Goal: Complete application form

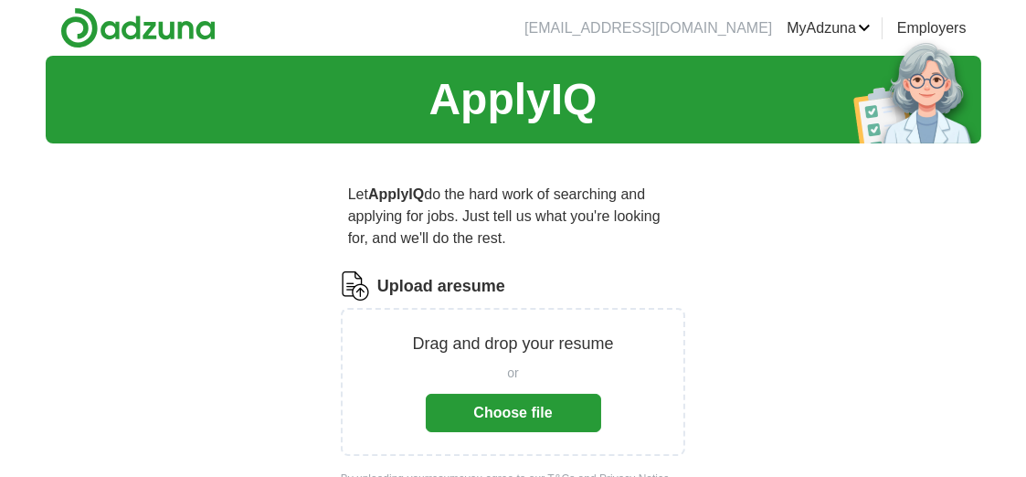
click at [506, 416] on button "Choose file" at bounding box center [513, 413] width 175 height 38
click at [525, 411] on button "Choose file" at bounding box center [513, 413] width 175 height 38
click at [523, 413] on button "Choose file" at bounding box center [513, 413] width 175 height 38
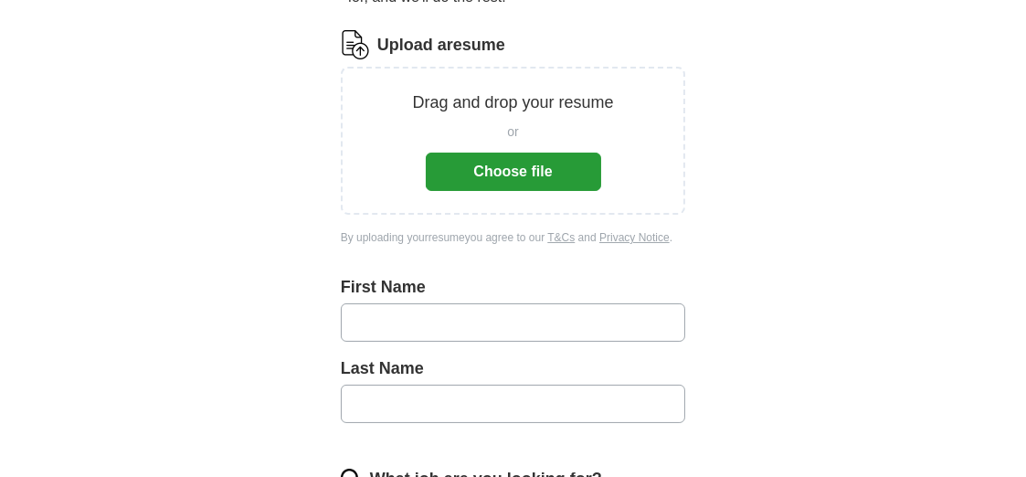
scroll to position [366, 0]
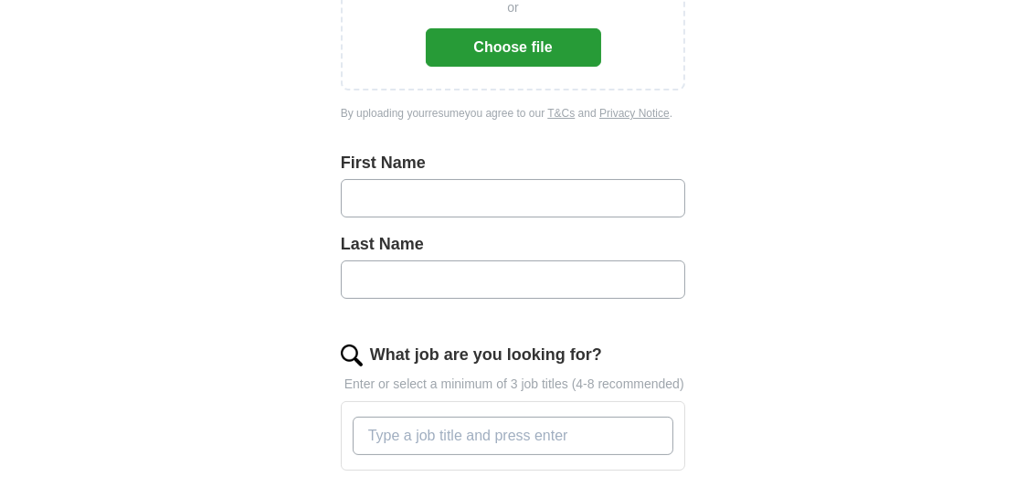
click at [425, 194] on input "text" at bounding box center [513, 198] width 345 height 38
type input "*******"
type input "******"
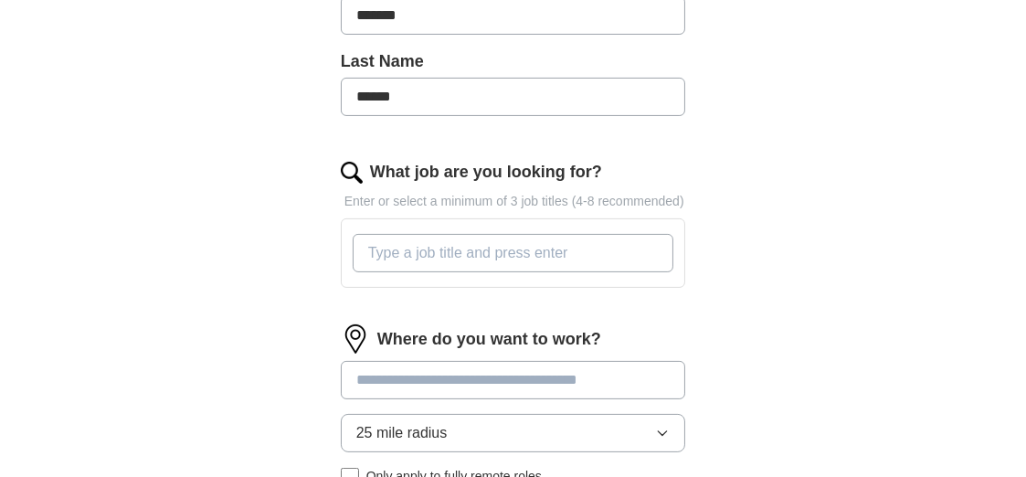
click at [451, 250] on input "What job are you looking for?" at bounding box center [514, 253] width 322 height 38
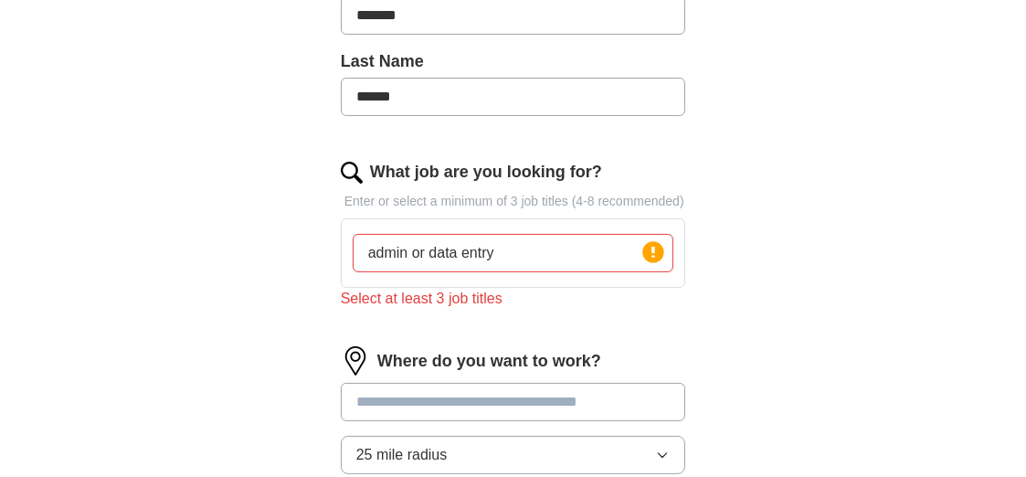
click at [439, 374] on div "Where do you want to work? 25 mile radius Only apply to fully remote roles" at bounding box center [513, 434] width 345 height 176
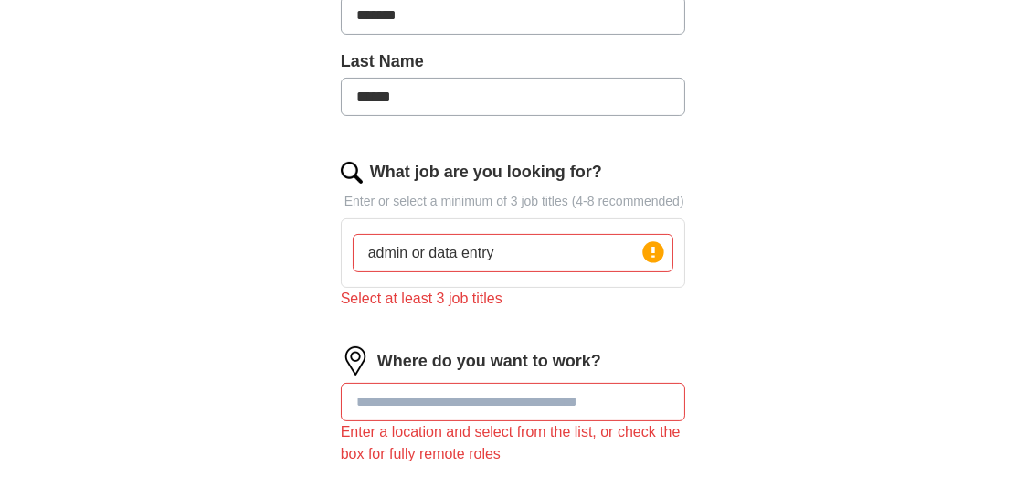
drag, startPoint x: 428, startPoint y: 250, endPoint x: 412, endPoint y: 254, distance: 16.0
click at [412, 254] on input "admin or data entry" at bounding box center [514, 253] width 322 height 38
click at [541, 252] on input "administrative, data entry" at bounding box center [514, 253] width 322 height 38
click at [802, 282] on div "ApplyIQ Let ApplyIQ do the hard work of searching and applying for jobs. Just t…" at bounding box center [514, 128] width 936 height 1242
click at [600, 250] on input "administrative, data entry, customer ervice" at bounding box center [514, 253] width 322 height 38
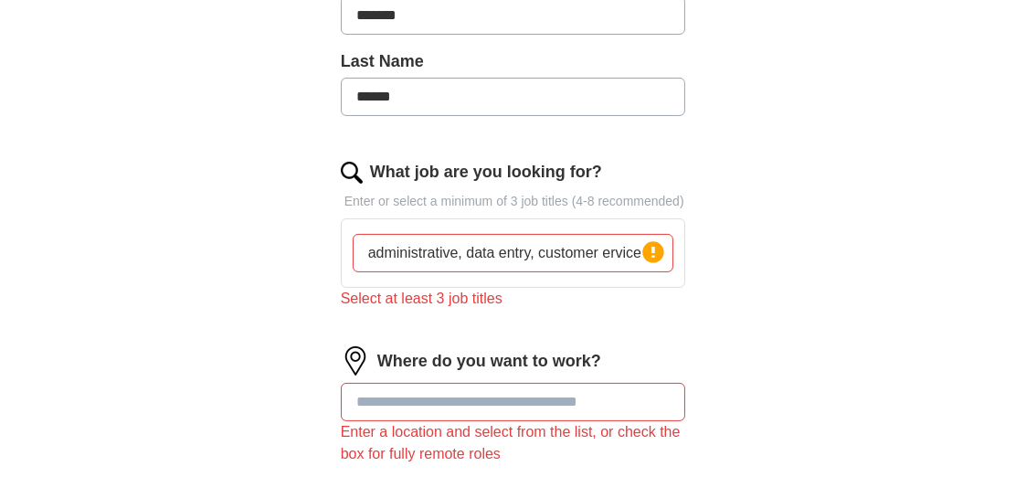
click at [602, 250] on input "administrative, data entry, customer ervice" at bounding box center [514, 253] width 322 height 38
click at [797, 271] on div "ApplyIQ Let ApplyIQ do the hard work of searching and applying for jobs. Just t…" at bounding box center [514, 128] width 936 height 1242
click at [798, 214] on div "ApplyIQ Let ApplyIQ do the hard work of searching and applying for jobs. Just t…" at bounding box center [514, 128] width 936 height 1242
click at [457, 253] on input "administrative, data entry, customer service" at bounding box center [514, 253] width 322 height 38
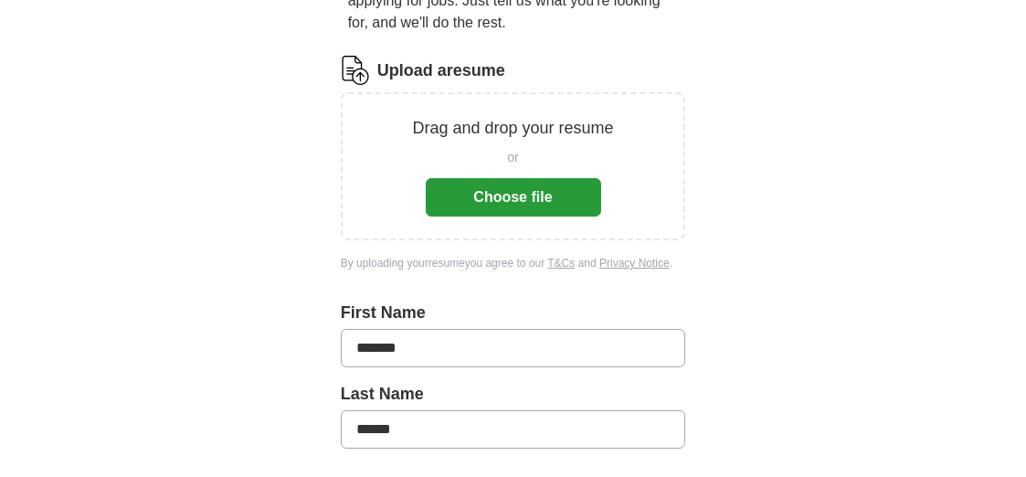
scroll to position [0, 0]
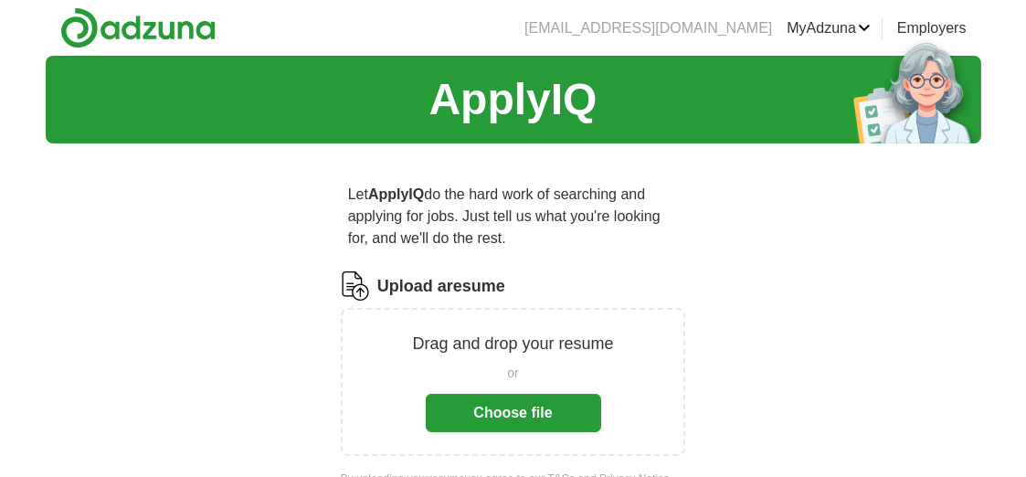
click at [534, 426] on button "Choose file" at bounding box center [513, 413] width 175 height 38
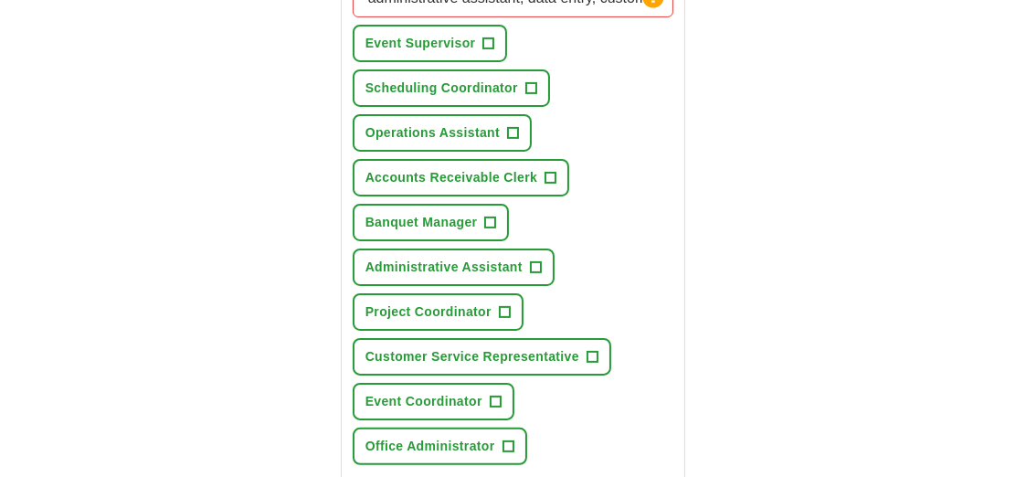
scroll to position [914, 0]
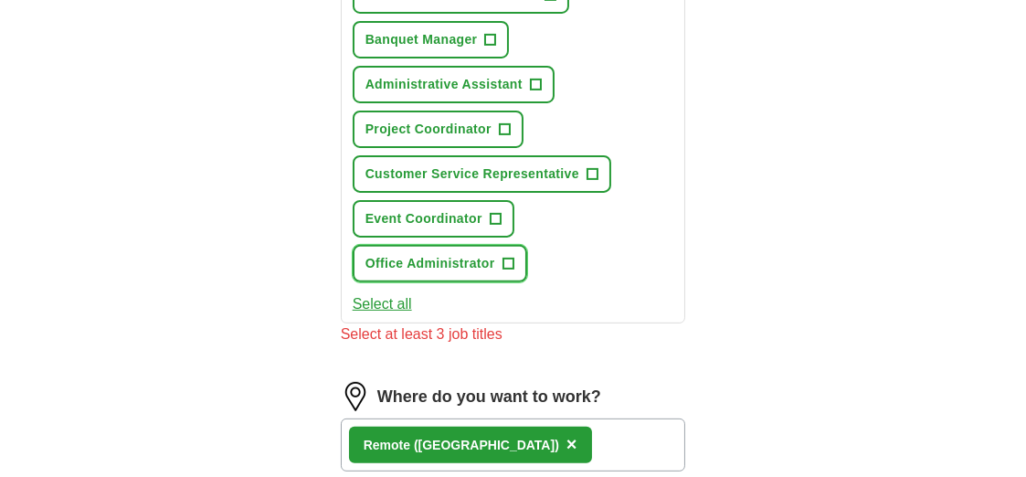
click at [507, 257] on span "+" at bounding box center [508, 264] width 11 height 15
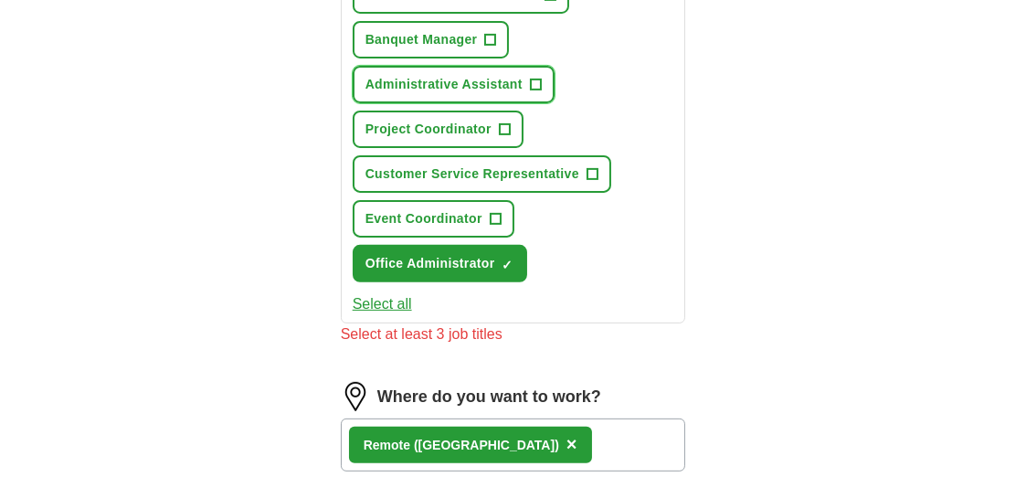
click at [530, 79] on span "+" at bounding box center [536, 85] width 12 height 12
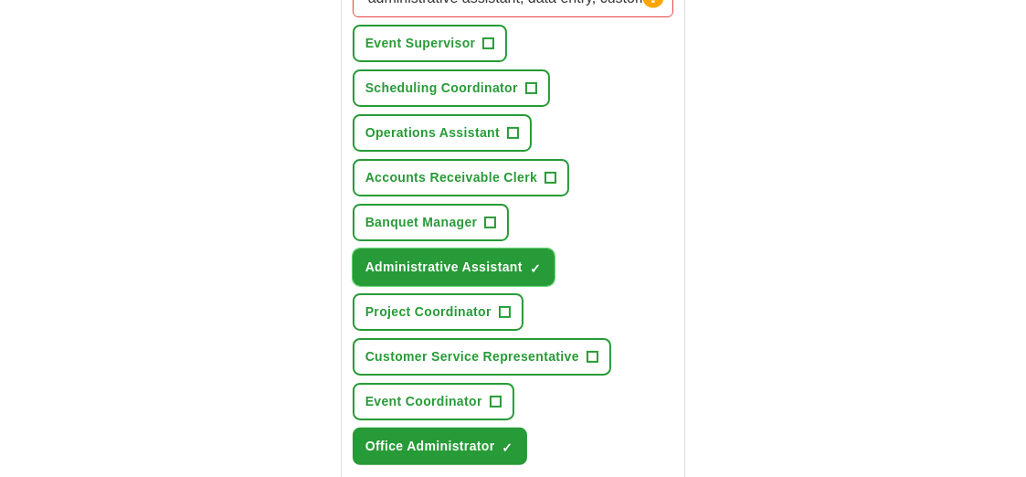
scroll to position [548, 0]
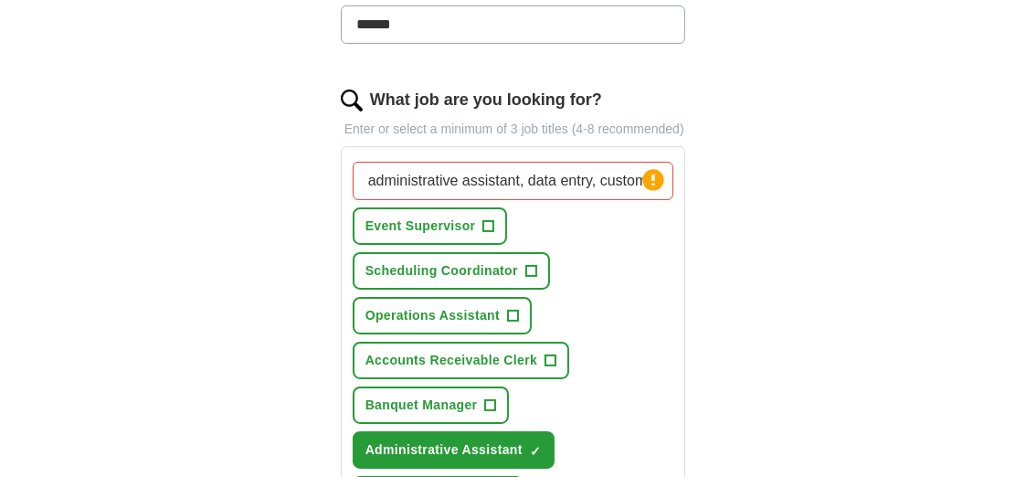
drag, startPoint x: 638, startPoint y: 179, endPoint x: 353, endPoint y: 207, distance: 286.5
click at [353, 207] on div "administrative assistant, data entry, customer service Press return to add titl…" at bounding box center [513, 404] width 329 height 501
type input "mer service"
drag, startPoint x: 452, startPoint y: 173, endPoint x: 350, endPoint y: 186, distance: 103.2
click at [350, 186] on div "mer service Press return to add title Event Supervisor + Scheduling Coordinator…" at bounding box center [513, 404] width 329 height 501
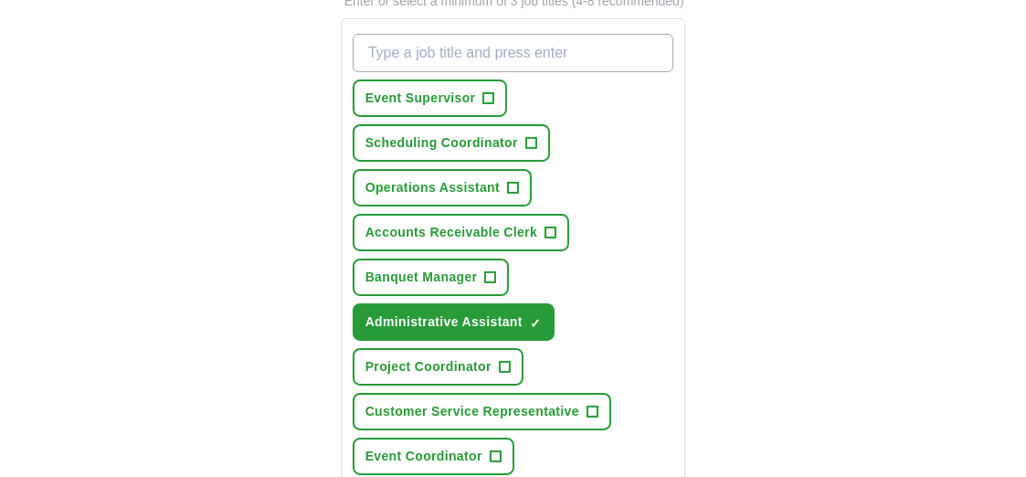
scroll to position [731, 0]
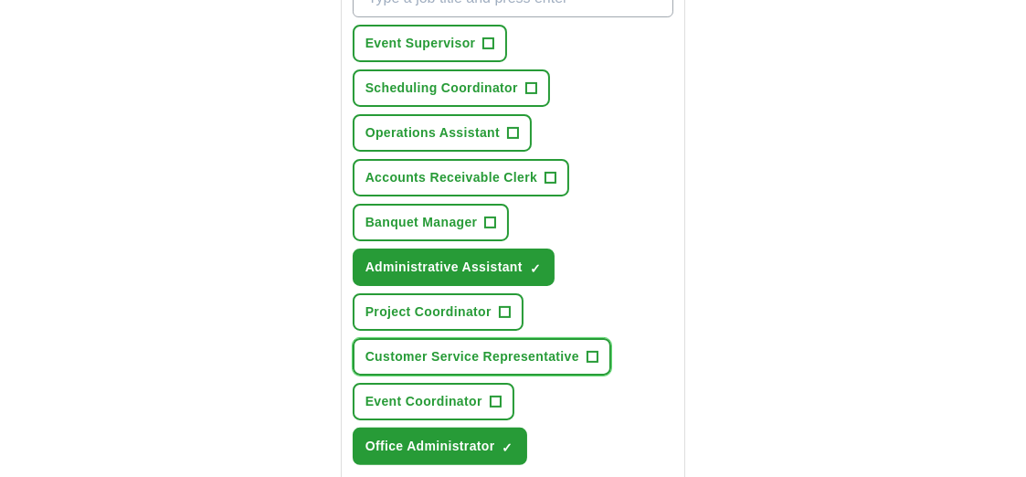
click at [591, 350] on span "+" at bounding box center [592, 357] width 11 height 15
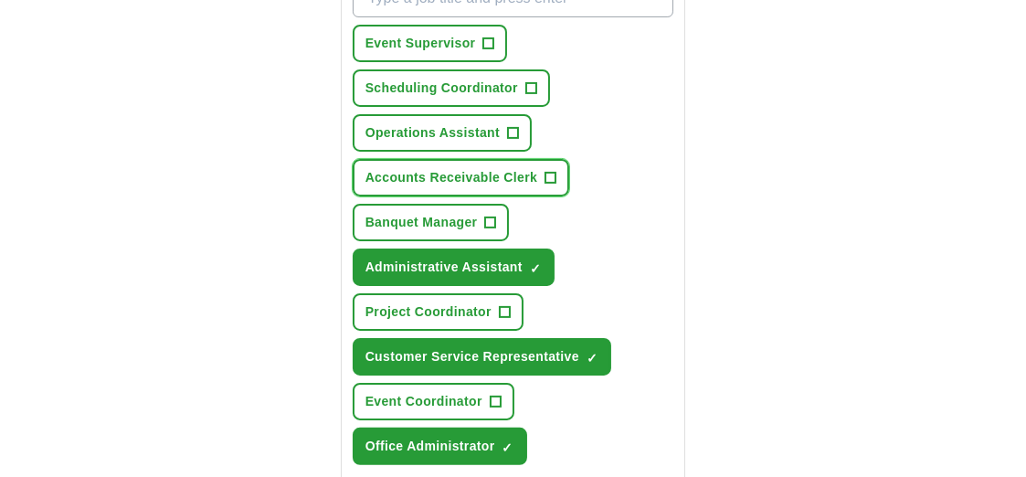
click at [546, 172] on span "+" at bounding box center [551, 178] width 11 height 15
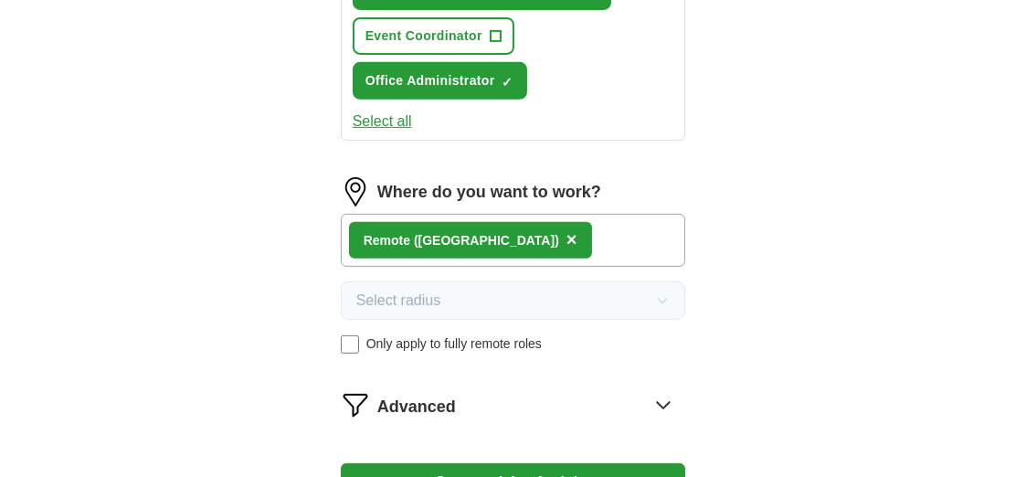
scroll to position [1349, 0]
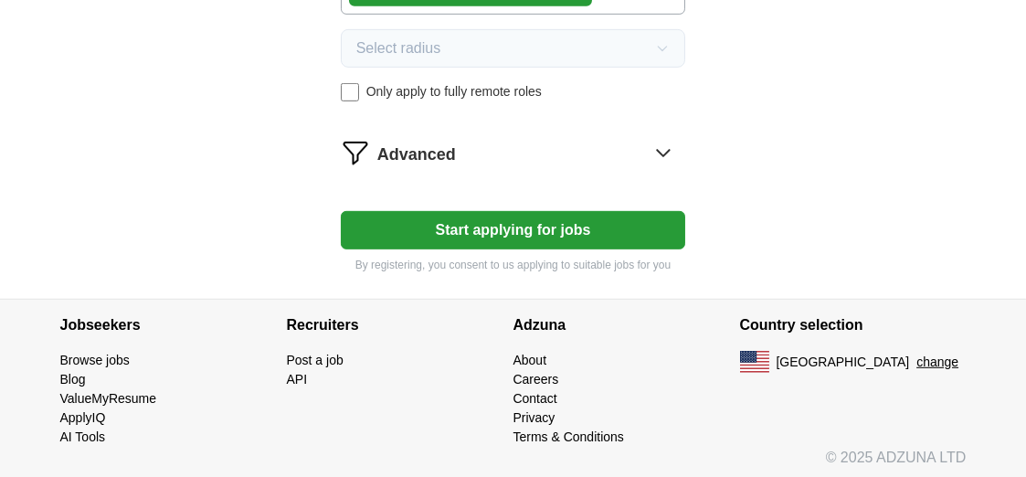
click at [534, 230] on button "Start applying for jobs" at bounding box center [513, 230] width 345 height 38
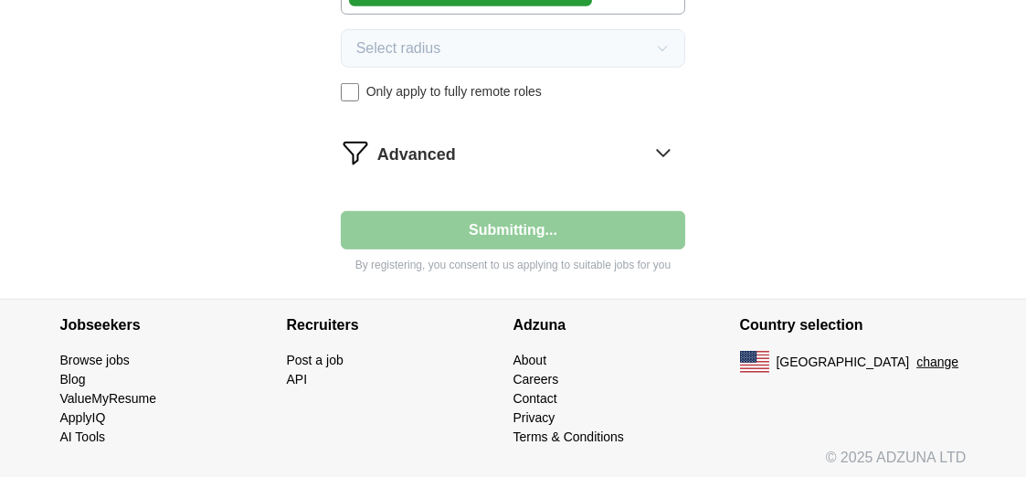
select select "**"
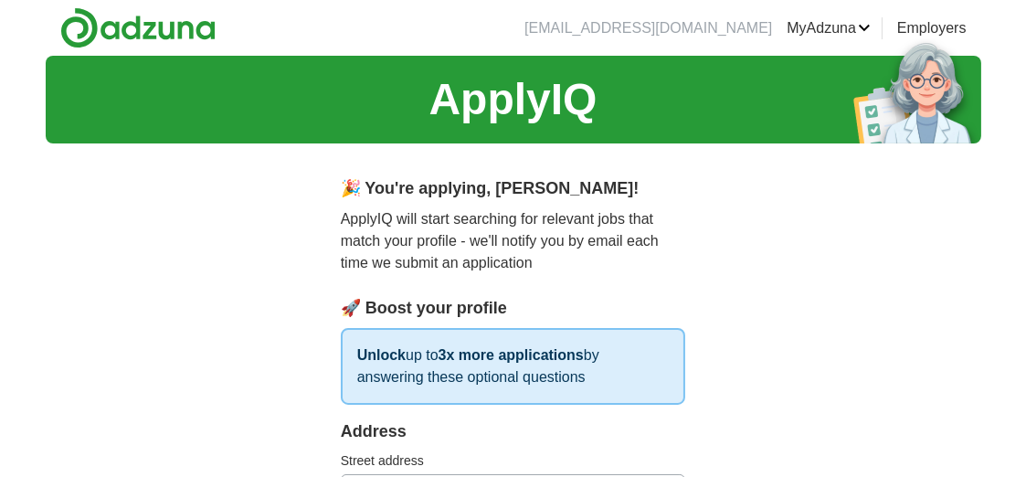
scroll to position [731, 0]
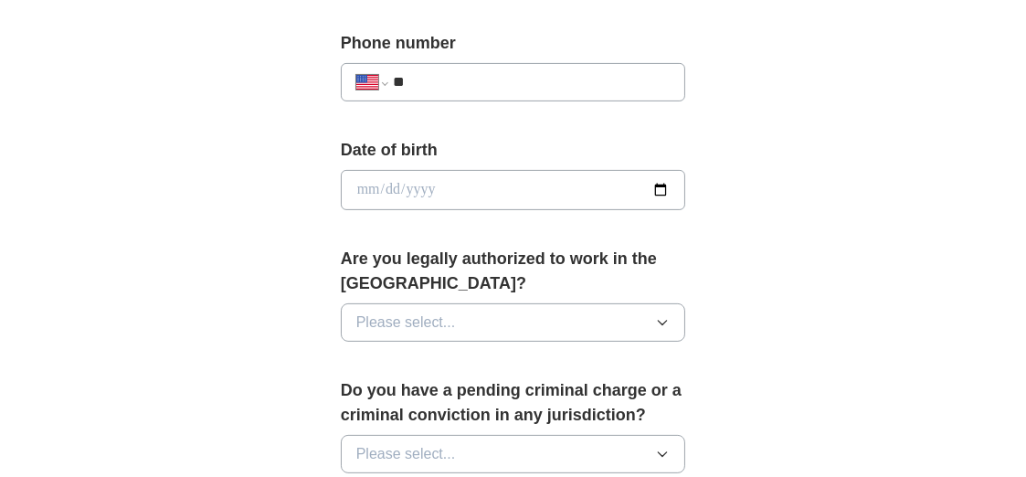
click at [435, 85] on input "**" at bounding box center [532, 82] width 278 height 22
type input "**********"
click at [373, 180] on input "date" at bounding box center [513, 190] width 345 height 40
type input "**********"
click at [669, 320] on icon "button" at bounding box center [662, 322] width 15 height 15
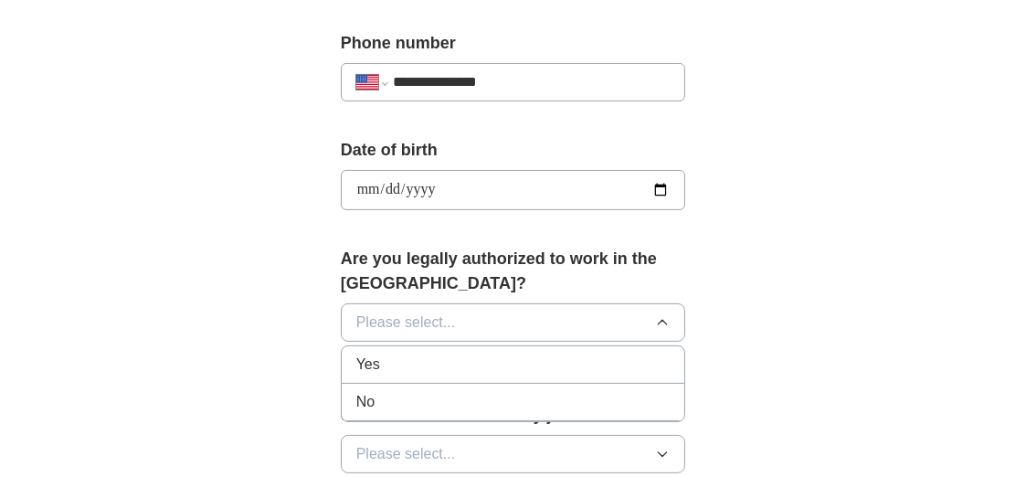
click at [477, 360] on div "Yes" at bounding box center [513, 365] width 314 height 22
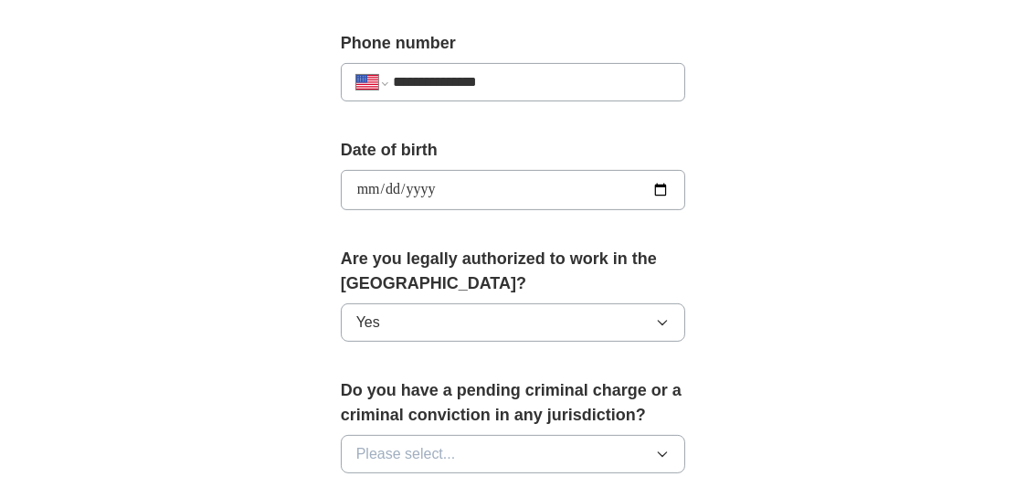
click at [665, 451] on icon "button" at bounding box center [662, 454] width 15 height 15
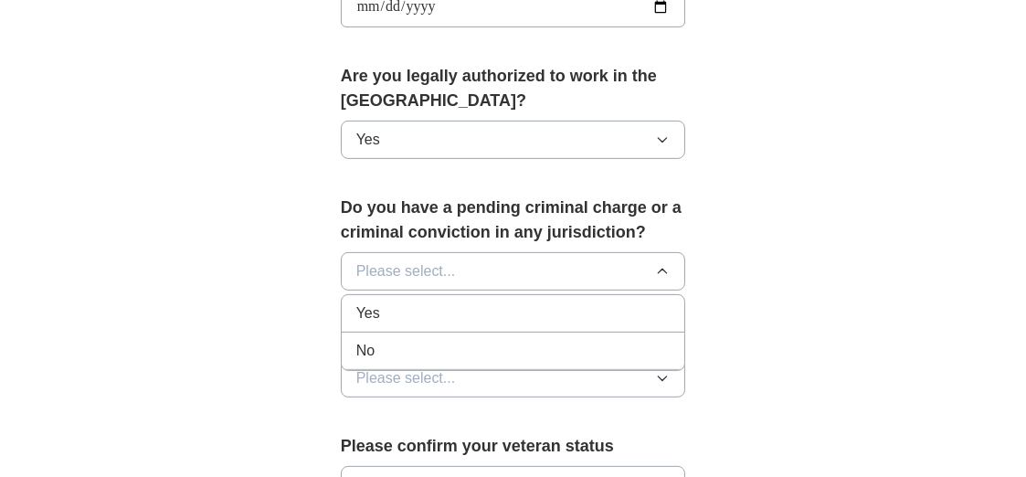
click at [540, 350] on div "No" at bounding box center [513, 351] width 314 height 22
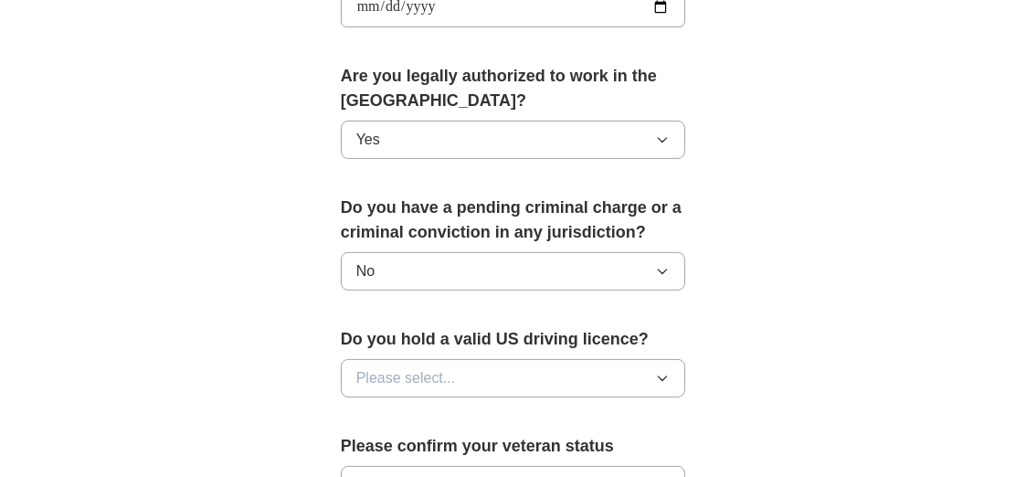
click at [659, 376] on icon "button" at bounding box center [662, 378] width 15 height 15
click at [514, 427] on div "Yes" at bounding box center [513, 420] width 314 height 22
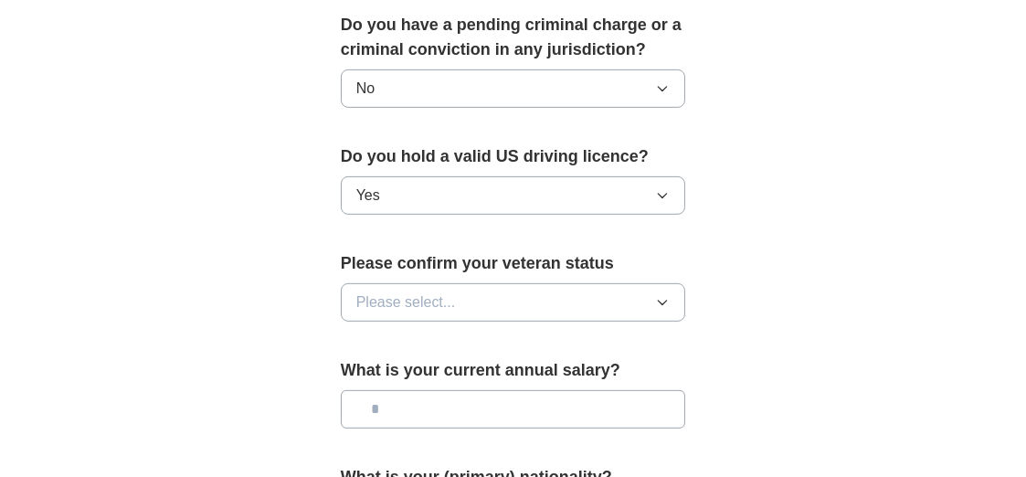
click at [661, 301] on icon "button" at bounding box center [663, 303] width 8 height 5
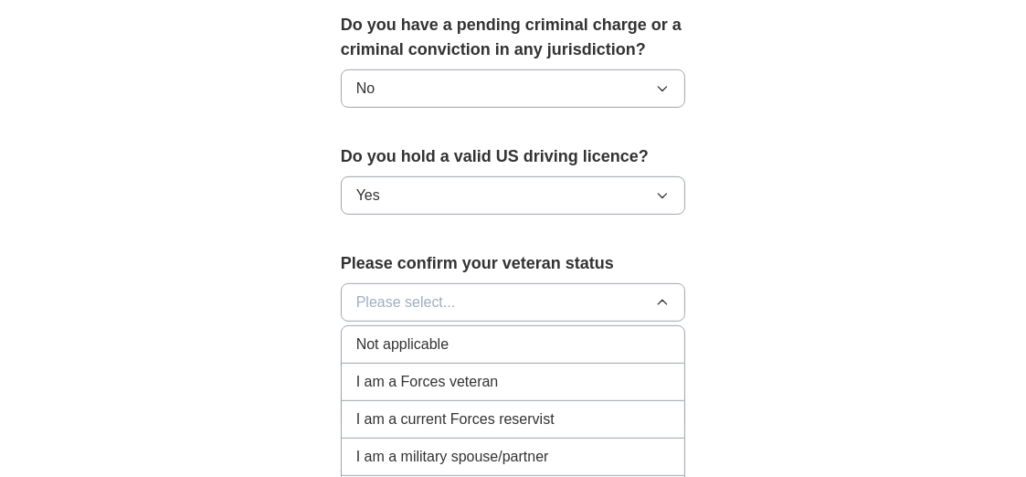
click at [435, 336] on span "Not applicable" at bounding box center [402, 345] width 92 height 22
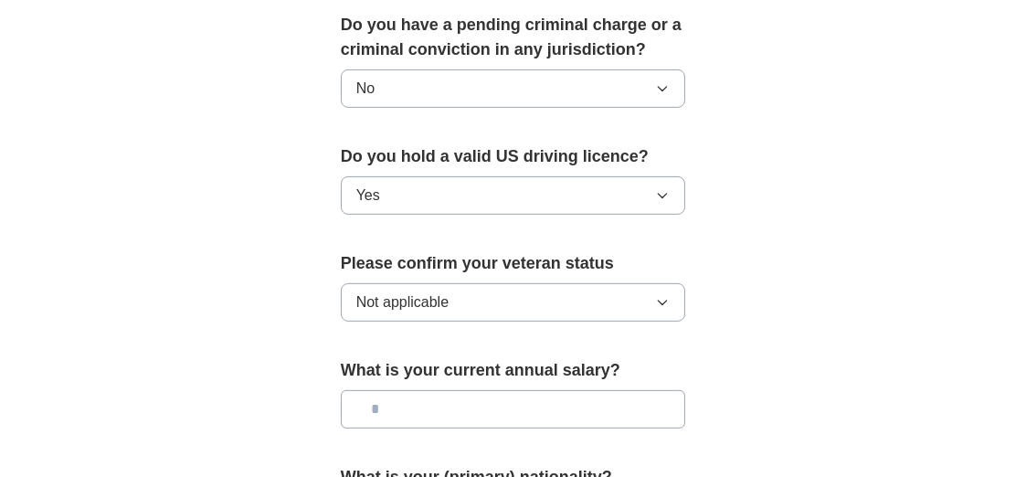
scroll to position [1280, 0]
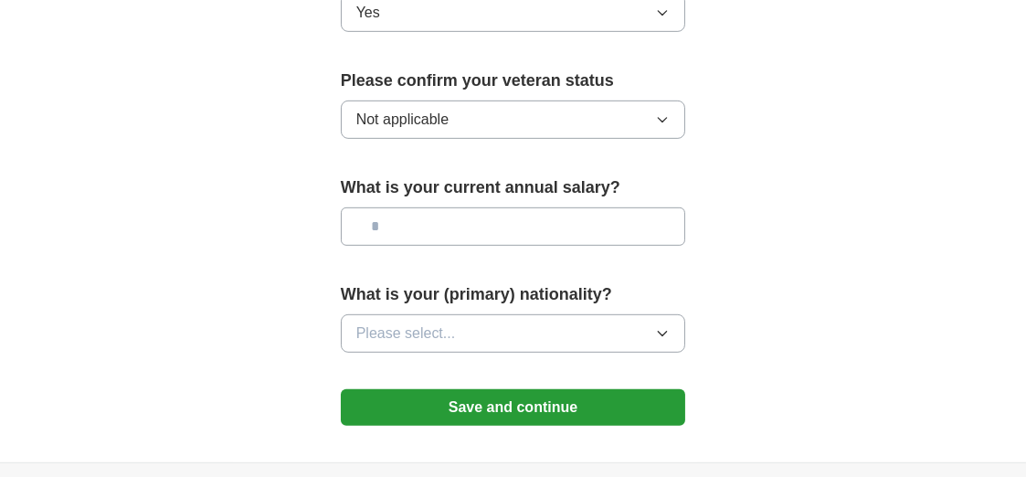
click at [488, 229] on input "text" at bounding box center [513, 226] width 345 height 38
type input "*******"
click at [665, 327] on icon "button" at bounding box center [662, 333] width 15 height 15
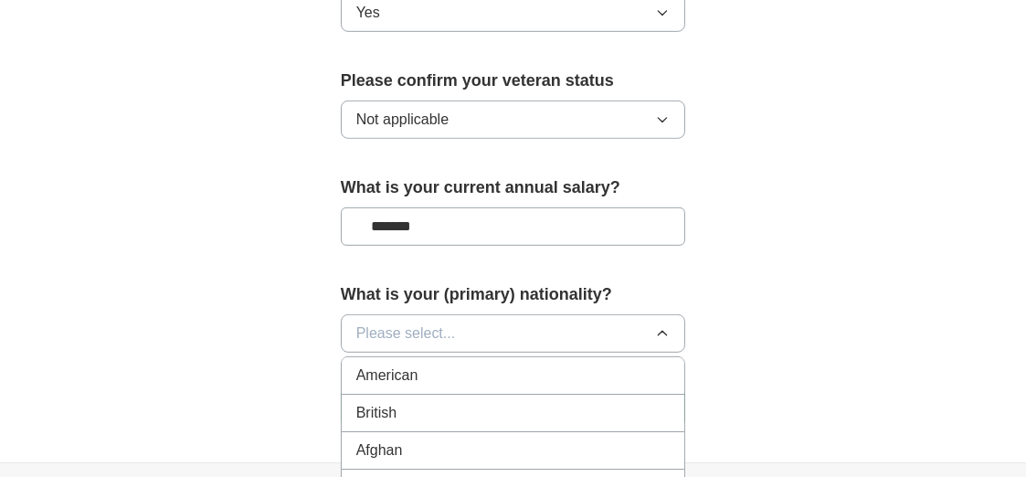
click at [464, 382] on div "American" at bounding box center [513, 376] width 314 height 22
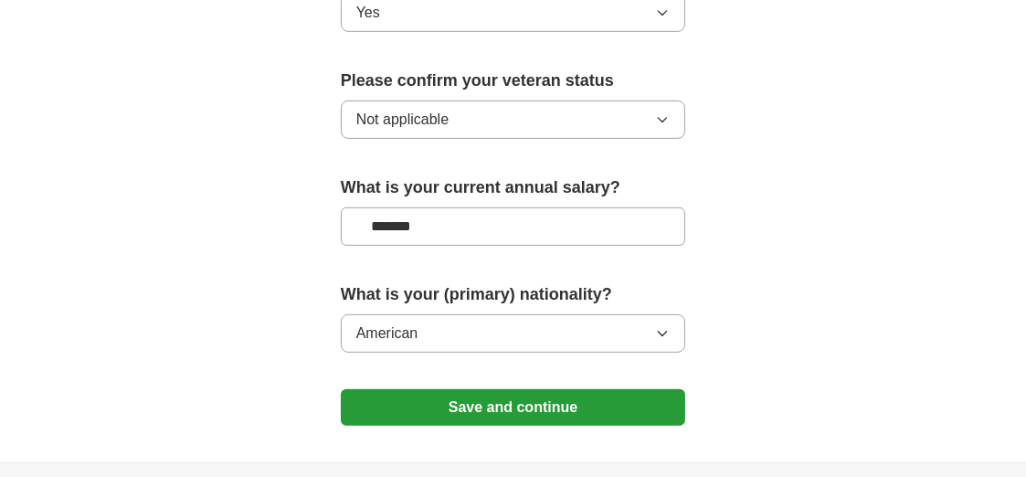
click at [556, 410] on button "Save and continue" at bounding box center [513, 407] width 345 height 37
